Goal: Task Accomplishment & Management: Use online tool/utility

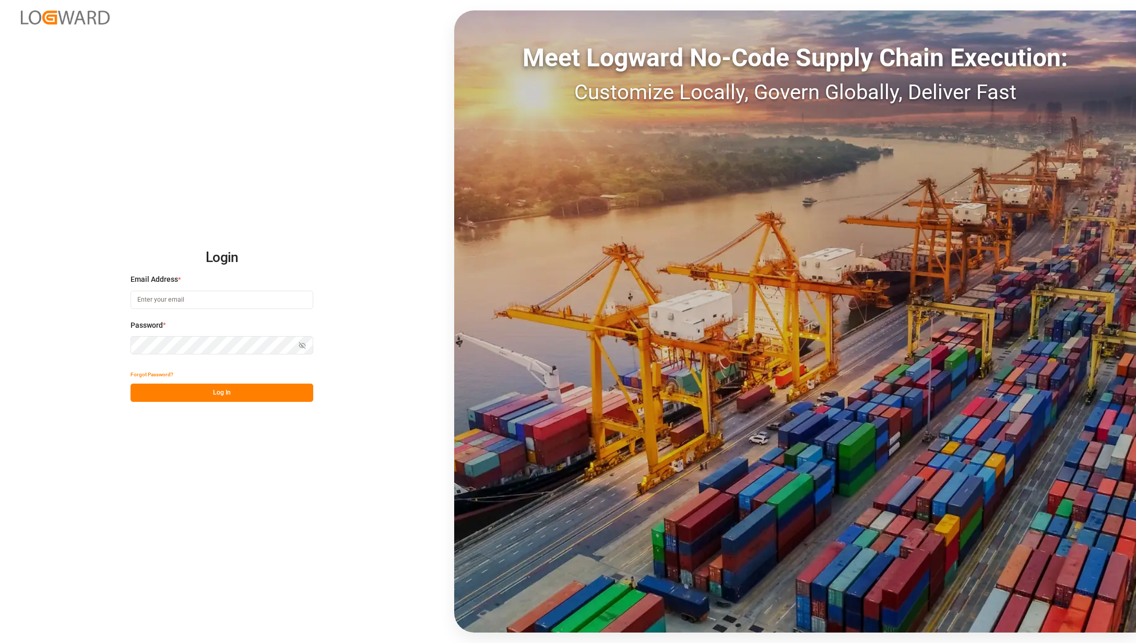
type input "[PERSON_NAME][EMAIL_ADDRESS][PERSON_NAME][DOMAIN_NAME]"
click at [219, 391] on button "Log In" at bounding box center [221, 393] width 183 height 18
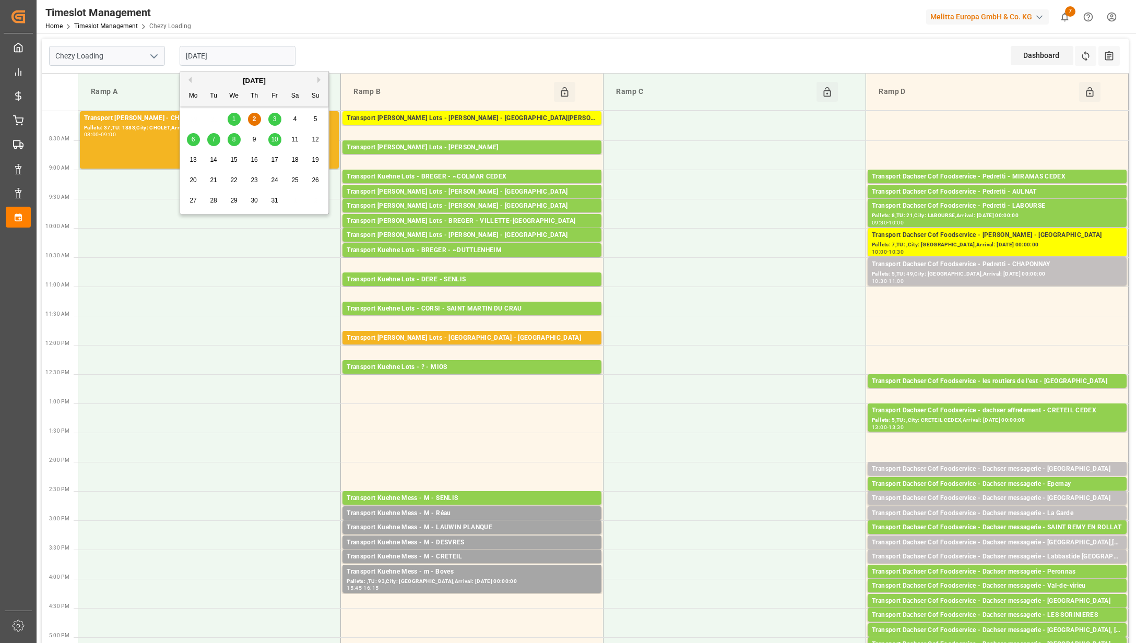
click at [279, 51] on input "[DATE]" at bounding box center [238, 56] width 116 height 20
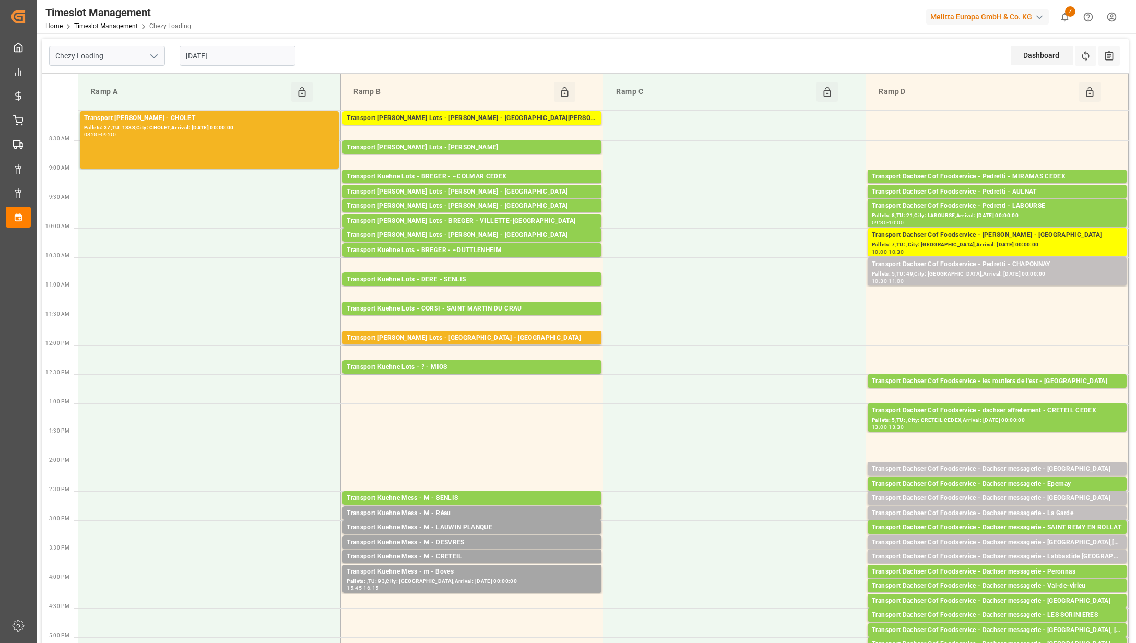
click at [157, 58] on icon "open menu" at bounding box center [154, 56] width 13 height 13
click at [130, 99] on div "Chezy Unloading" at bounding box center [107, 102] width 115 height 23
type input "Chezy Unloading"
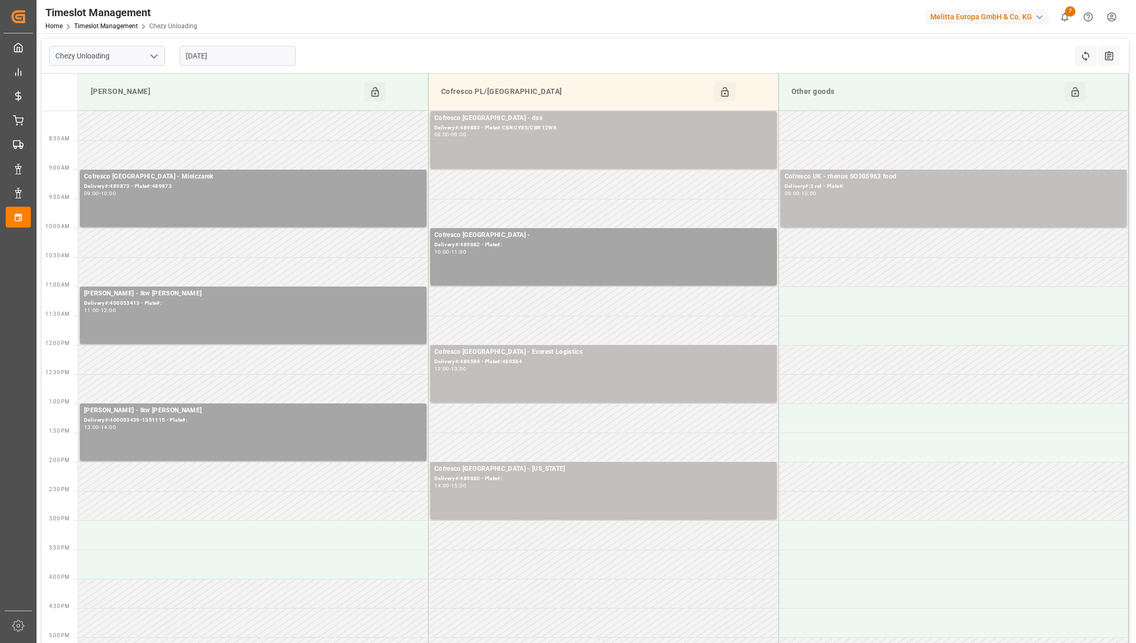
click at [269, 53] on input "[DATE]" at bounding box center [238, 56] width 116 height 20
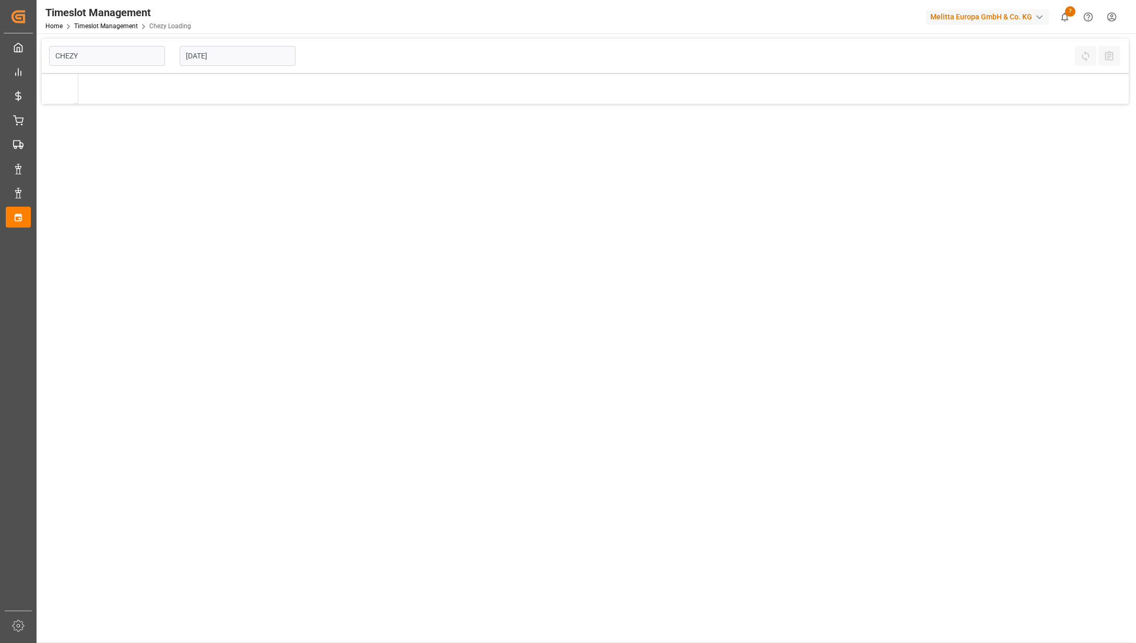
type input "Chezy Loading"
